Goal: Task Accomplishment & Management: Manage account settings

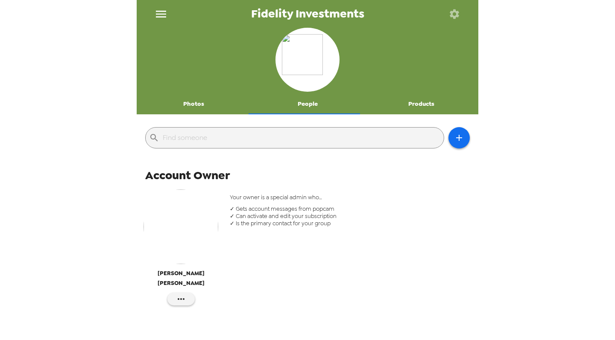
click at [162, 12] on icon "menu" at bounding box center [161, 14] width 14 height 14
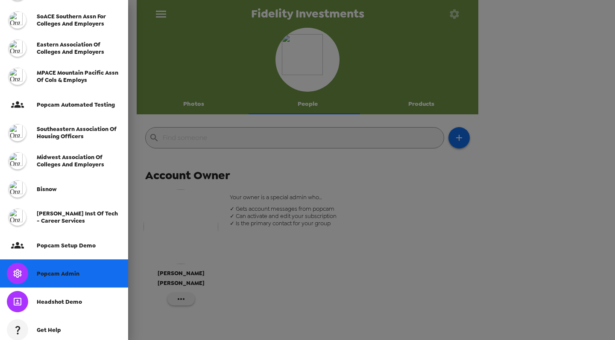
scroll to position [203, 0]
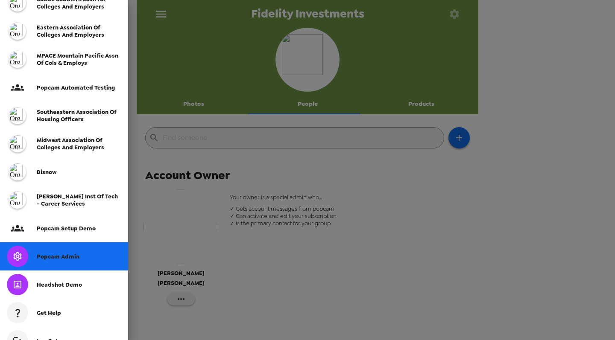
click at [25, 261] on div at bounding box center [17, 256] width 21 height 21
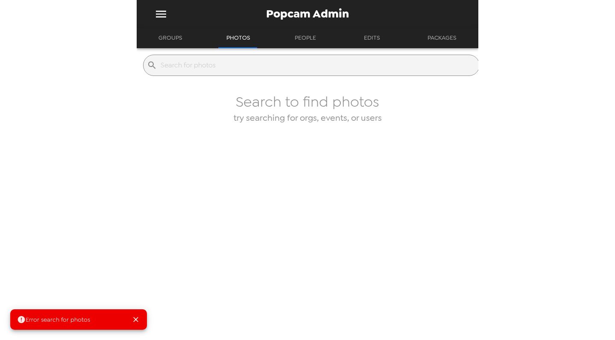
click at [160, 34] on button "Groups" at bounding box center [170, 38] width 39 height 21
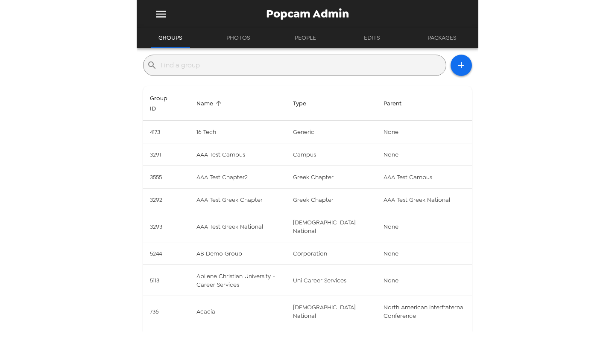
click at [182, 66] on input "text" at bounding box center [302, 66] width 282 height 14
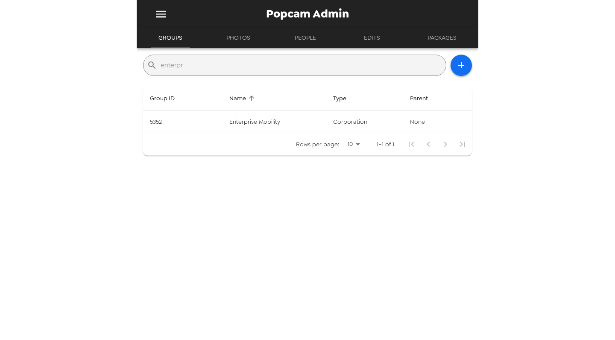
type input "enterpri"
click at [274, 120] on td "Enterprise Mobility" at bounding box center [275, 122] width 104 height 23
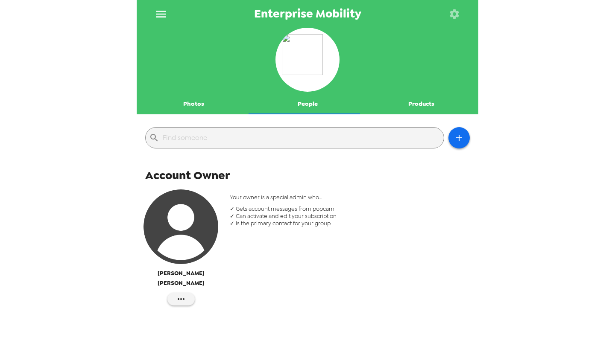
click at [196, 100] on button "Photos" at bounding box center [194, 104] width 114 height 21
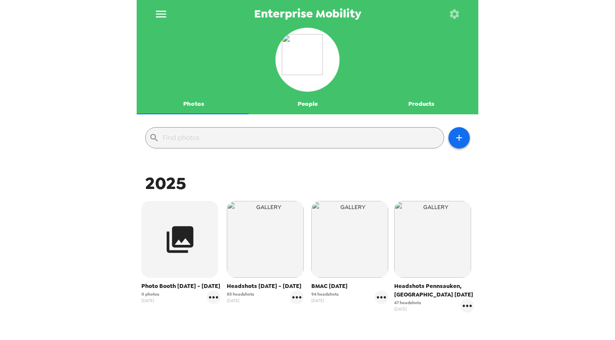
click at [249, 252] on img "button" at bounding box center [265, 239] width 77 height 77
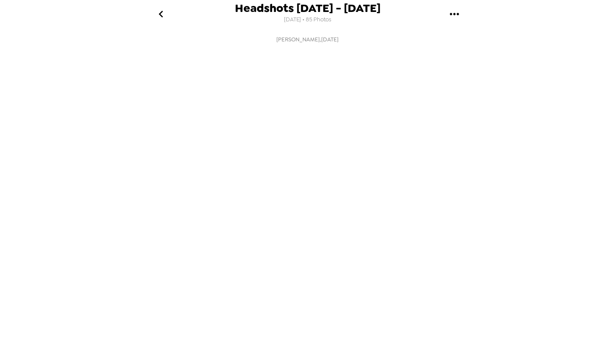
scroll to position [0, 415]
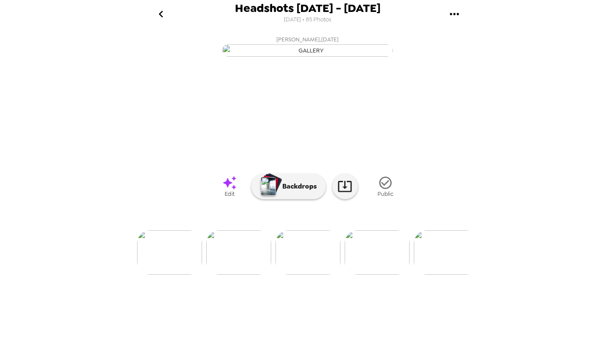
click at [285, 192] on p "Backdrops" at bounding box center [297, 187] width 39 height 10
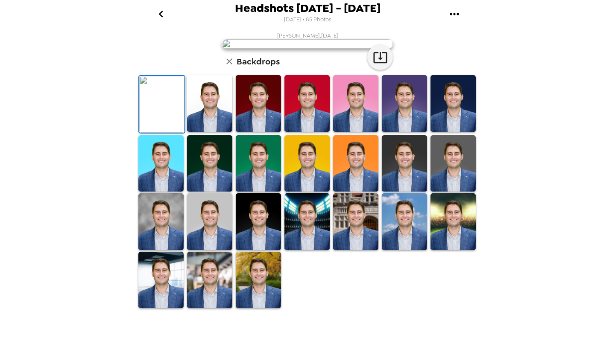
scroll to position [167, 0]
click at [256, 132] on img at bounding box center [258, 103] width 45 height 57
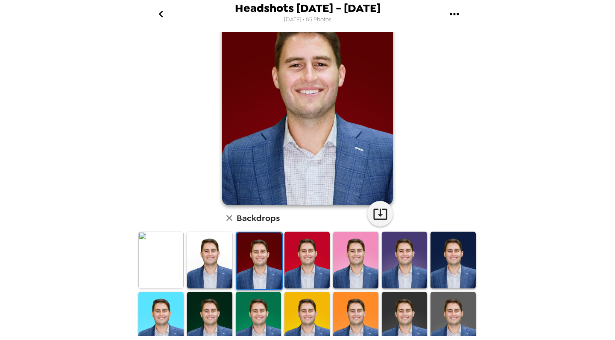
scroll to position [46, 0]
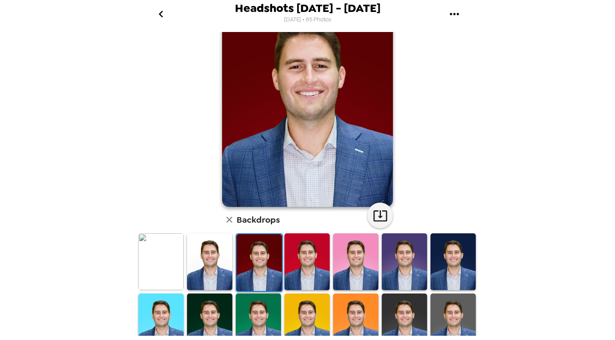
click at [299, 254] on img at bounding box center [306, 262] width 45 height 57
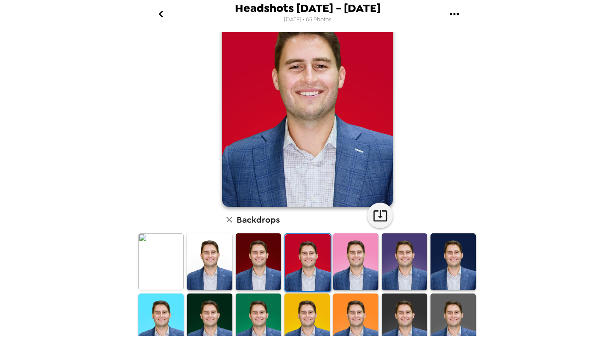
click at [354, 264] on img at bounding box center [355, 262] width 45 height 57
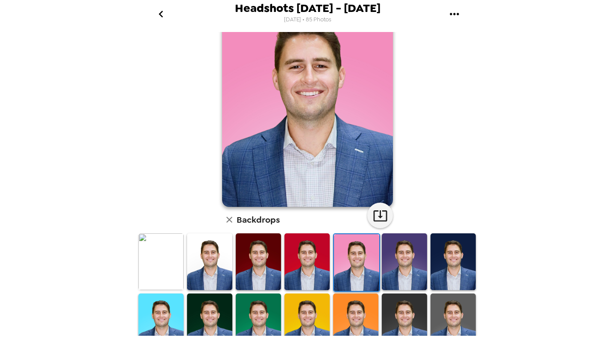
click at [400, 246] on img at bounding box center [404, 262] width 45 height 57
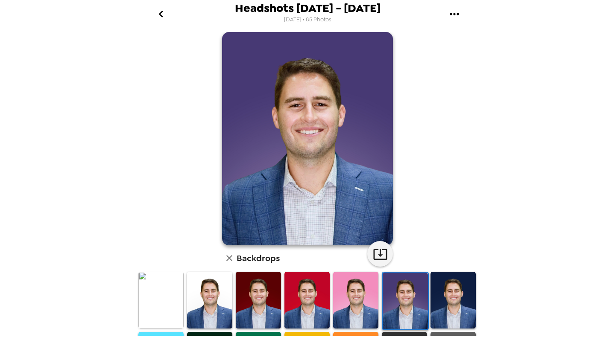
scroll to position [0, 0]
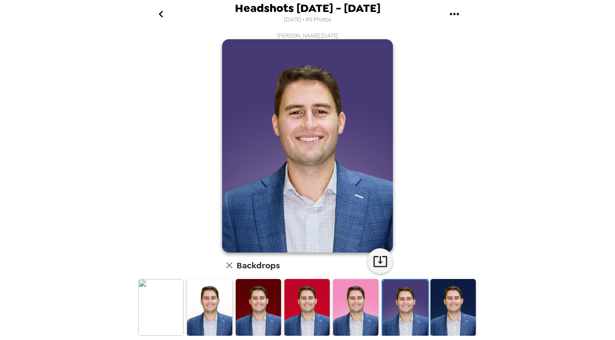
click at [228, 263] on icon "button" at bounding box center [229, 266] width 10 height 10
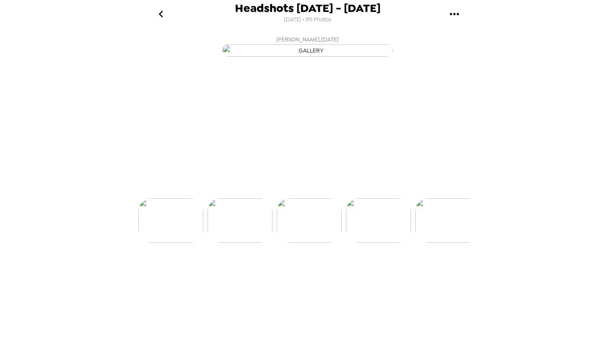
scroll to position [0, 761]
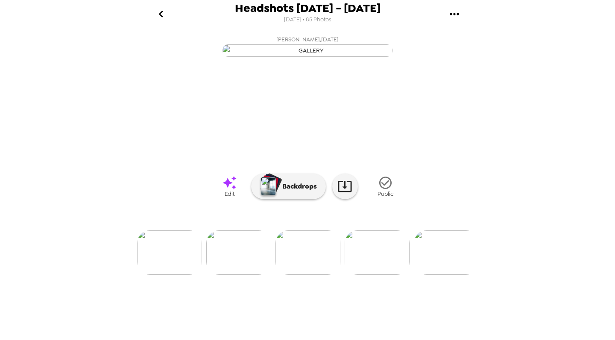
click at [217, 202] on link "Edit" at bounding box center [229, 186] width 43 height 32
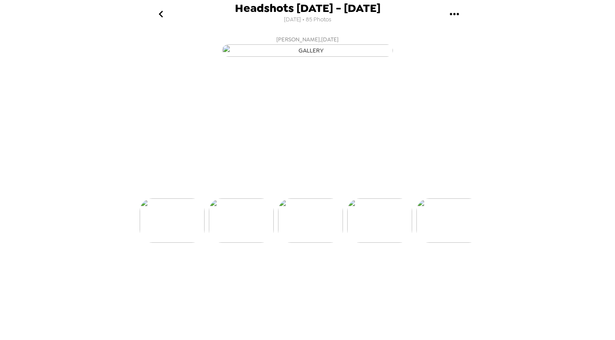
scroll to position [0, 1037]
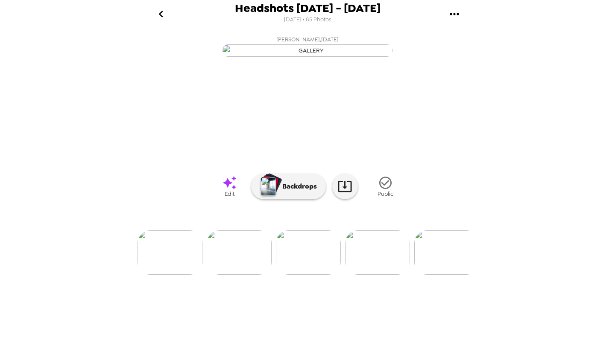
click at [454, 20] on icon "gallery menu" at bounding box center [455, 14] width 14 height 14
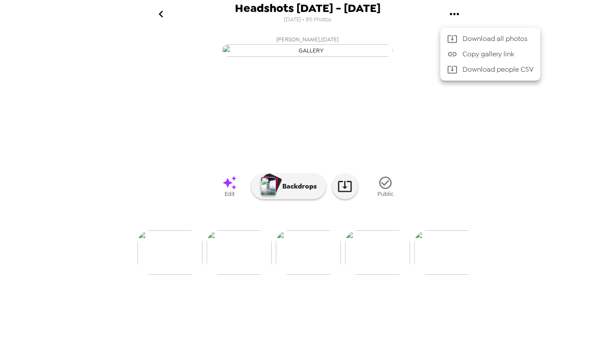
click at [91, 113] on div at bounding box center [307, 170] width 615 height 340
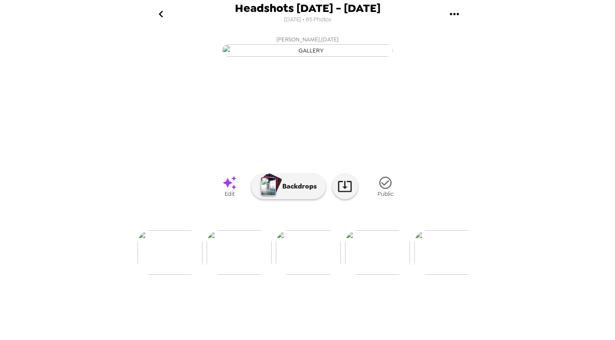
click at [161, 16] on icon "go back" at bounding box center [161, 14] width 14 height 14
click at [228, 191] on icon at bounding box center [229, 183] width 15 height 15
click at [1, 302] on div "Headshots 9/30 - 10/1/25 9/22/2025 • 85 Photos Christie Smith , 09-30-2025 Chri…" at bounding box center [307, 170] width 615 height 340
